Goal: Book appointment/travel/reservation

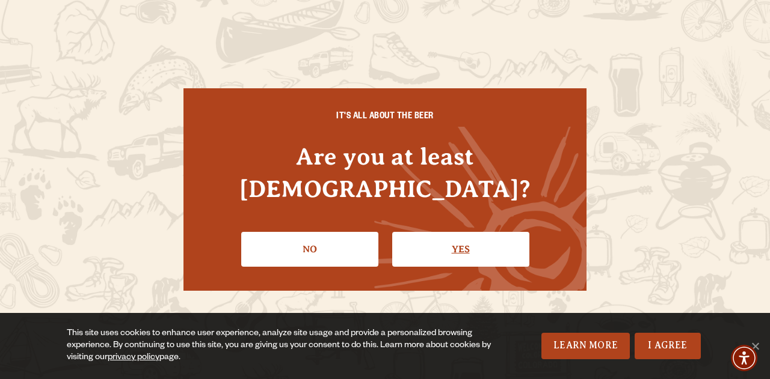
click at [435, 236] on link "Yes" at bounding box center [460, 249] width 137 height 35
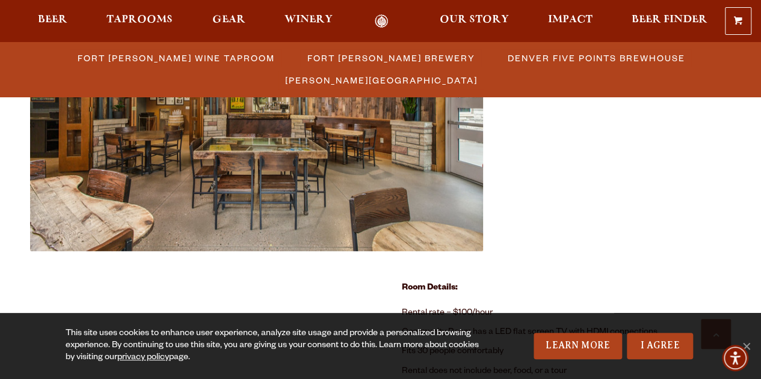
scroll to position [722, 0]
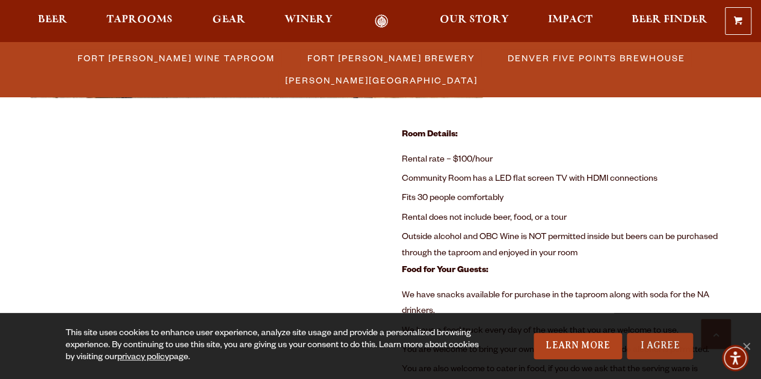
click at [673, 348] on link "I Agree" at bounding box center [660, 346] width 66 height 26
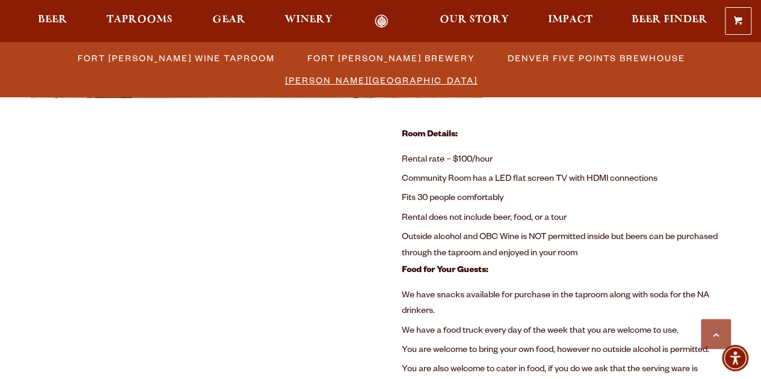
click at [478, 72] on span "[PERSON_NAME][GEOGRAPHIC_DATA]" at bounding box center [381, 80] width 192 height 17
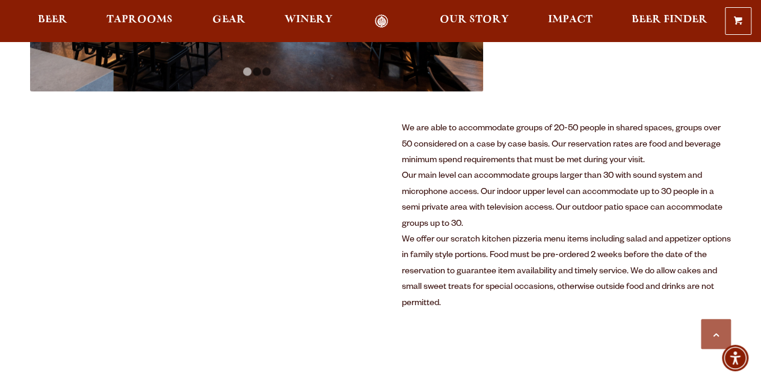
scroll to position [601, 0]
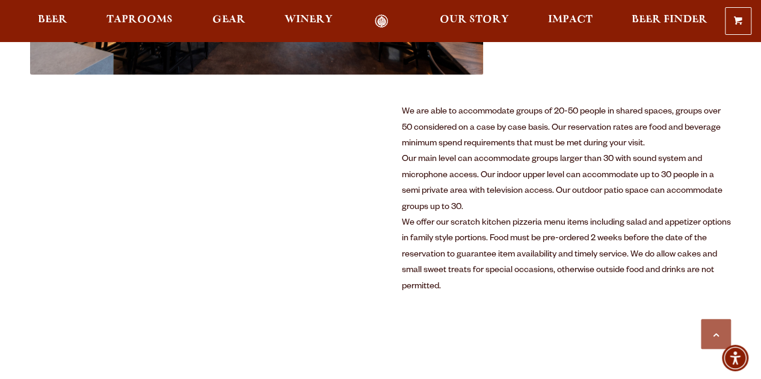
click at [496, 231] on div "We offer our scratch kitchen pizzeria menu items including salad and appetizer …" at bounding box center [566, 255] width 330 height 79
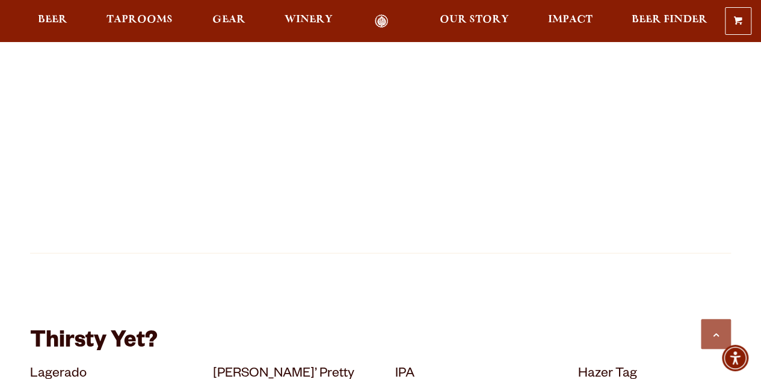
scroll to position [1684, 0]
